Goal: Task Accomplishment & Management: Use online tool/utility

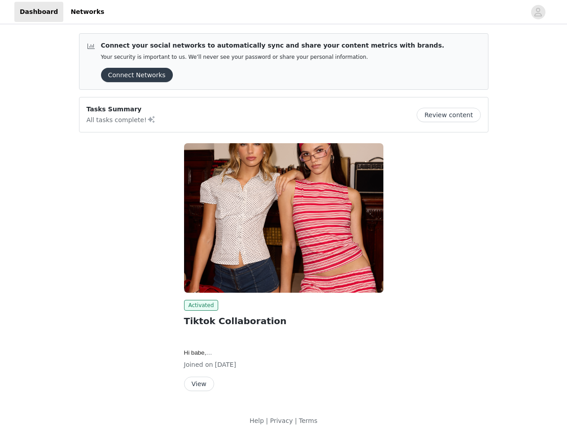
click at [284, 216] on img at bounding box center [283, 218] width 199 height 150
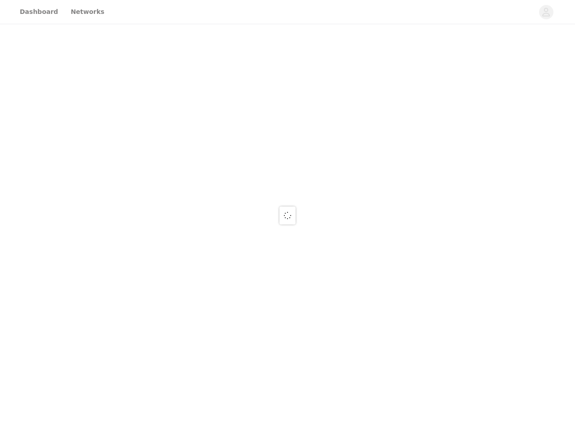
click at [539, 12] on div at bounding box center [287, 215] width 575 height 431
click at [134, 75] on div at bounding box center [287, 215] width 575 height 431
click at [452, 115] on div at bounding box center [287, 215] width 575 height 431
click at [284, 218] on span at bounding box center [287, 215] width 9 height 11
click at [200, 306] on div at bounding box center [287, 215] width 575 height 431
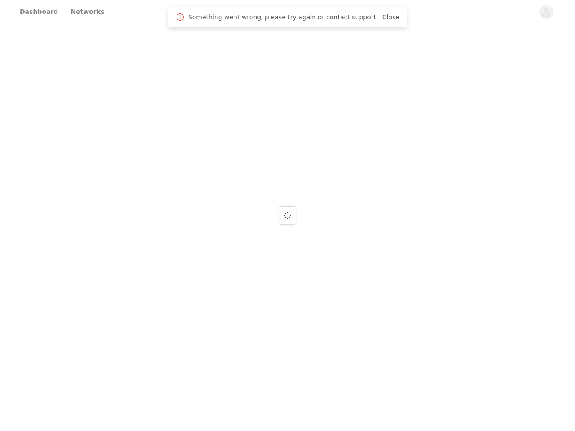
click at [199, 384] on div at bounding box center [287, 215] width 575 height 431
